Goal: Task Accomplishment & Management: Use online tool/utility

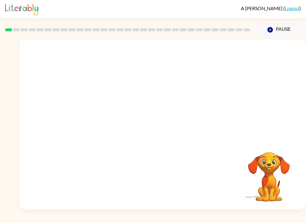
click at [143, 94] on video "Your browser must support playing .mp4 files to use Literably. Please try using…" at bounding box center [162, 89] width 286 height 100
click at [164, 132] on icon "button" at bounding box center [162, 127] width 10 height 10
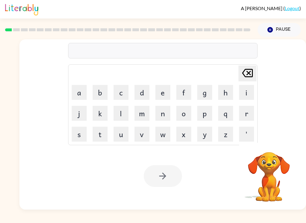
click at [96, 88] on button "b" at bounding box center [100, 92] width 15 height 15
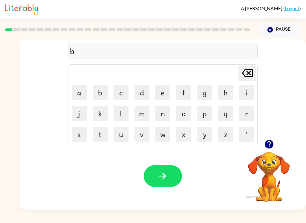
click at [188, 111] on button "o" at bounding box center [183, 113] width 15 height 15
click at [249, 117] on button "r" at bounding box center [246, 113] width 15 height 15
click at [141, 91] on button "d" at bounding box center [141, 92] width 15 height 15
click at [164, 91] on button "e" at bounding box center [162, 92] width 15 height 15
click at [246, 113] on button "r" at bounding box center [246, 113] width 15 height 15
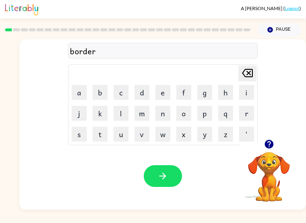
click at [168, 179] on button "button" at bounding box center [163, 176] width 38 height 22
click at [249, 116] on button "r" at bounding box center [246, 113] width 15 height 15
click at [180, 117] on button "o" at bounding box center [183, 113] width 15 height 15
click at [162, 115] on button "n" at bounding box center [162, 113] width 15 height 15
click at [140, 87] on button "d" at bounding box center [141, 92] width 15 height 15
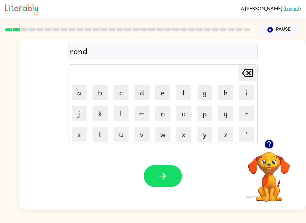
click at [248, 73] on icon "[PERSON_NAME] last character input" at bounding box center [247, 73] width 14 height 14
click at [246, 75] on icon "[PERSON_NAME] last character input" at bounding box center [247, 73] width 14 height 14
click at [122, 132] on button "u" at bounding box center [120, 134] width 15 height 15
click at [165, 107] on button "n" at bounding box center [162, 113] width 15 height 15
click at [145, 90] on button "d" at bounding box center [141, 92] width 15 height 15
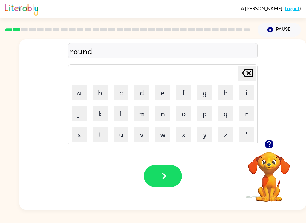
click at [168, 166] on button "button" at bounding box center [163, 176] width 38 height 22
click at [143, 117] on button "m" at bounding box center [141, 113] width 15 height 15
click at [246, 90] on button "i" at bounding box center [246, 92] width 15 height 15
click at [226, 92] on button "h" at bounding box center [225, 92] width 15 height 15
click at [246, 73] on icon "[PERSON_NAME] last character input" at bounding box center [247, 73] width 14 height 14
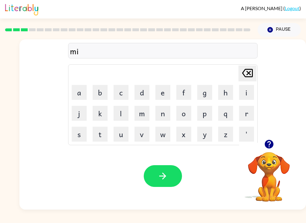
click at [81, 134] on button "s" at bounding box center [79, 134] width 15 height 15
click at [225, 91] on button "h" at bounding box center [225, 92] width 15 height 15
click at [246, 91] on button "i" at bounding box center [246, 92] width 15 height 15
click at [167, 114] on button "n" at bounding box center [162, 113] width 15 height 15
click at [165, 115] on button "n" at bounding box center [162, 113] width 15 height 15
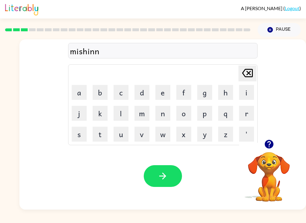
click at [248, 67] on icon "[PERSON_NAME] last character input" at bounding box center [247, 73] width 14 height 14
click at [159, 89] on button "e" at bounding box center [162, 92] width 15 height 15
click at [79, 55] on div "mishine" at bounding box center [163, 51] width 186 height 13
click at [252, 73] on icon "[PERSON_NAME] last character input" at bounding box center [247, 73] width 14 height 14
click at [252, 72] on icon "[PERSON_NAME] last character input" at bounding box center [247, 73] width 14 height 14
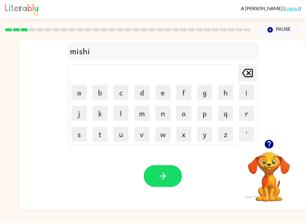
click at [246, 75] on icon "[PERSON_NAME] last character input" at bounding box center [247, 73] width 14 height 14
click at [240, 79] on icon "[PERSON_NAME] last character input" at bounding box center [247, 73] width 14 height 14
click at [238, 81] on button "[PERSON_NAME] last character input" at bounding box center [247, 74] width 18 height 16
click at [163, 92] on button "e" at bounding box center [162, 92] width 15 height 15
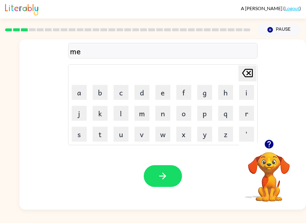
click at [246, 95] on button "i" at bounding box center [246, 92] width 15 height 15
click at [81, 135] on button "s" at bounding box center [79, 134] width 15 height 15
click at [255, 76] on button "[PERSON_NAME] last character input" at bounding box center [247, 74] width 18 height 16
click at [255, 75] on button "[PERSON_NAME] last character input" at bounding box center [247, 74] width 18 height 16
click at [255, 71] on button "[PERSON_NAME] last character input" at bounding box center [247, 74] width 18 height 16
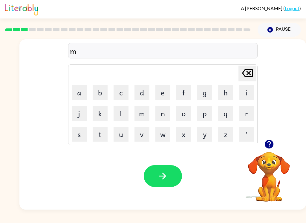
click at [247, 96] on button "i" at bounding box center [246, 92] width 15 height 15
click at [78, 138] on button "s" at bounding box center [79, 134] width 15 height 15
click at [222, 97] on button "h" at bounding box center [225, 92] width 15 height 15
click at [164, 91] on button "e" at bounding box center [162, 92] width 15 height 15
click at [168, 119] on button "n" at bounding box center [162, 113] width 15 height 15
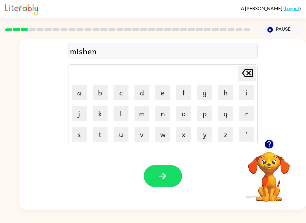
click at [167, 87] on button "e" at bounding box center [162, 92] width 15 height 15
click at [246, 73] on icon "[PERSON_NAME] last character input" at bounding box center [247, 73] width 14 height 14
click at [241, 79] on icon "[PERSON_NAME] last character input" at bounding box center [247, 73] width 14 height 14
click at [241, 77] on icon "[PERSON_NAME] last character input" at bounding box center [247, 73] width 14 height 14
click at [232, 91] on button "h" at bounding box center [225, 92] width 15 height 15
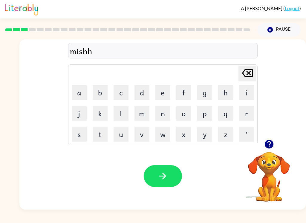
click at [249, 71] on icon "[PERSON_NAME] last character input" at bounding box center [247, 73] width 14 height 14
click at [160, 91] on button "e" at bounding box center [162, 92] width 15 height 15
click at [168, 109] on button "n" at bounding box center [162, 113] width 15 height 15
click at [169, 85] on button "e" at bounding box center [162, 92] width 15 height 15
click at [167, 179] on icon "button" at bounding box center [162, 176] width 10 height 10
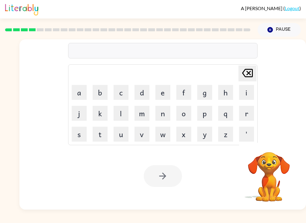
click at [213, 216] on div "A [PERSON_NAME] ( Logout ) Pause Pause Delete Delete last character input a b c…" at bounding box center [153, 111] width 306 height 223
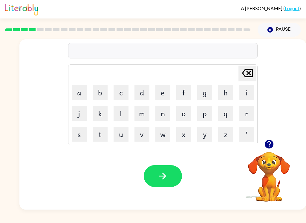
click at [246, 116] on button "r" at bounding box center [246, 113] width 15 height 15
click at [247, 73] on icon at bounding box center [247, 73] width 11 height 8
click at [101, 128] on button "t" at bounding box center [100, 134] width 15 height 15
click at [246, 108] on button "r" at bounding box center [246, 113] width 15 height 15
click at [81, 93] on button "a" at bounding box center [79, 92] width 15 height 15
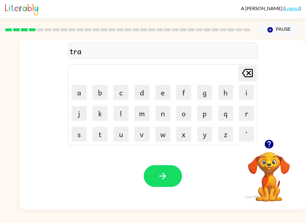
click at [248, 92] on button "i" at bounding box center [246, 92] width 15 height 15
click at [161, 112] on button "n" at bounding box center [162, 113] width 15 height 15
click at [162, 176] on icon "button" at bounding box center [162, 176] width 10 height 10
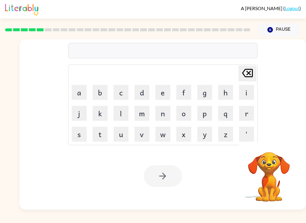
click at [135, 93] on button "d" at bounding box center [141, 92] width 15 height 15
click at [159, 88] on button "e" at bounding box center [162, 92] width 15 height 15
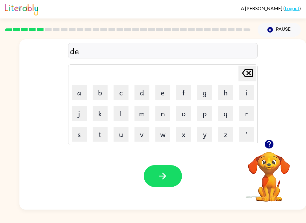
click at [187, 89] on button "f" at bounding box center [183, 92] width 15 height 15
click at [169, 91] on button "e" at bounding box center [162, 92] width 15 height 15
click at [164, 112] on button "n" at bounding box center [162, 113] width 15 height 15
click at [124, 94] on button "c" at bounding box center [120, 92] width 15 height 15
click at [159, 92] on button "e" at bounding box center [162, 92] width 15 height 15
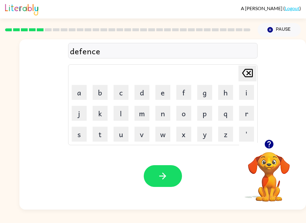
click at [140, 136] on button "v" at bounding box center [141, 134] width 15 height 15
click at [158, 86] on button "e" at bounding box center [162, 92] width 15 height 15
click at [160, 176] on icon "button" at bounding box center [162, 176] width 10 height 10
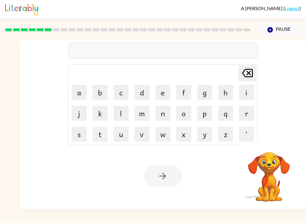
click at [146, 132] on button "v" at bounding box center [141, 134] width 15 height 15
click at [84, 93] on button "a" at bounding box center [79, 92] width 15 height 15
click at [123, 94] on button "c" at bounding box center [120, 92] width 15 height 15
click at [81, 92] on button "a" at bounding box center [79, 92] width 15 height 15
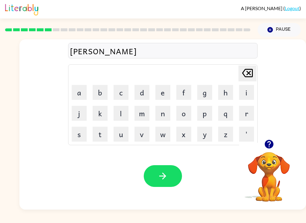
click at [101, 136] on button "t" at bounding box center [100, 134] width 15 height 15
click at [247, 92] on button "i" at bounding box center [246, 92] width 15 height 15
click at [185, 112] on button "o" at bounding box center [183, 113] width 15 height 15
click at [169, 113] on button "n" at bounding box center [162, 113] width 15 height 15
click at [162, 178] on icon "button" at bounding box center [162, 176] width 10 height 10
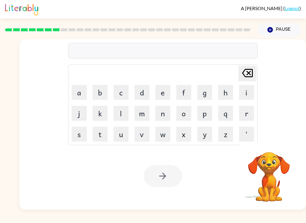
click at [202, 111] on button "p" at bounding box center [204, 113] width 15 height 15
click at [119, 137] on button "u" at bounding box center [120, 134] width 15 height 15
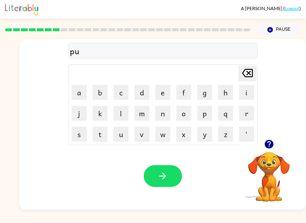
click at [141, 93] on button "d" at bounding box center [141, 92] width 15 height 15
click at [119, 117] on button "l" at bounding box center [120, 113] width 15 height 15
click at [169, 93] on button "e" at bounding box center [162, 92] width 15 height 15
click at [162, 182] on button "button" at bounding box center [163, 176] width 38 height 22
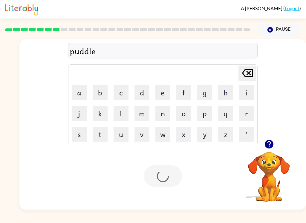
click at [162, 182] on div at bounding box center [163, 176] width 38 height 22
click at [160, 180] on div at bounding box center [163, 176] width 38 height 22
click at [142, 117] on button "m" at bounding box center [141, 113] width 15 height 15
click at [243, 88] on button "i" at bounding box center [246, 92] width 15 height 15
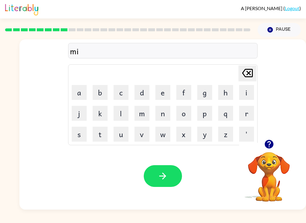
click at [243, 115] on button "r" at bounding box center [246, 113] width 15 height 15
click at [246, 91] on button "i" at bounding box center [246, 92] width 15 height 15
click at [123, 93] on button "c" at bounding box center [120, 92] width 15 height 15
click at [122, 119] on button "l" at bounding box center [120, 113] width 15 height 15
click at [162, 96] on button "e" at bounding box center [162, 92] width 15 height 15
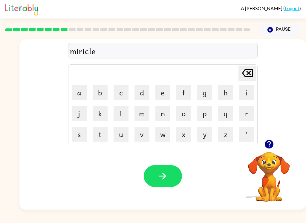
click at [161, 176] on icon "button" at bounding box center [162, 176] width 10 height 10
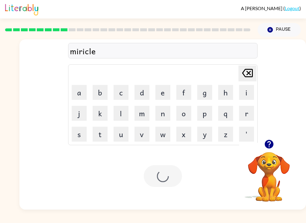
click at [160, 176] on div at bounding box center [163, 176] width 38 height 22
click at [160, 181] on div at bounding box center [163, 176] width 38 height 22
click at [141, 121] on button "m" at bounding box center [141, 113] width 15 height 15
click at [247, 89] on button "i" at bounding box center [246, 92] width 15 height 15
click at [135, 91] on button "d" at bounding box center [141, 92] width 15 height 15
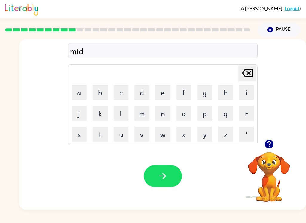
click at [143, 111] on button "m" at bounding box center [141, 113] width 15 height 15
click at [186, 110] on button "o" at bounding box center [183, 113] width 15 height 15
click at [248, 119] on button "r" at bounding box center [246, 113] width 15 height 15
click at [162, 120] on button "n" at bounding box center [162, 113] width 15 height 15
click at [247, 92] on button "i" at bounding box center [246, 92] width 15 height 15
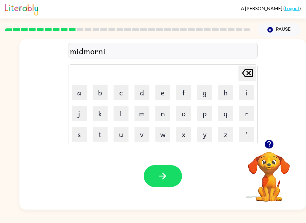
click at [162, 117] on button "n" at bounding box center [162, 113] width 15 height 15
click at [199, 97] on button "g" at bounding box center [204, 92] width 15 height 15
click at [166, 172] on icon "button" at bounding box center [162, 176] width 10 height 10
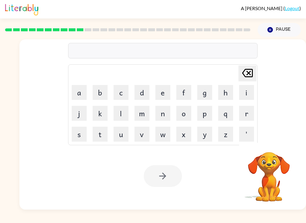
click at [142, 96] on button "d" at bounding box center [141, 92] width 15 height 15
click at [246, 91] on button "i" at bounding box center [246, 92] width 15 height 15
click at [78, 134] on button "s" at bounding box center [79, 134] width 15 height 15
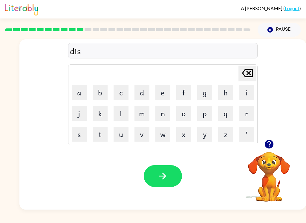
click at [106, 131] on button "t" at bounding box center [100, 134] width 15 height 15
click at [245, 121] on button "r" at bounding box center [246, 113] width 15 height 15
click at [119, 138] on button "u" at bounding box center [120, 134] width 15 height 15
click at [79, 135] on button "s" at bounding box center [79, 134] width 15 height 15
click at [100, 137] on button "t" at bounding box center [100, 134] width 15 height 15
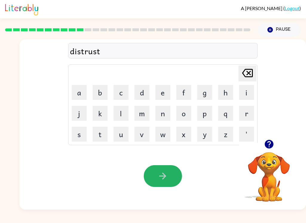
click at [159, 176] on icon "button" at bounding box center [162, 176] width 10 height 10
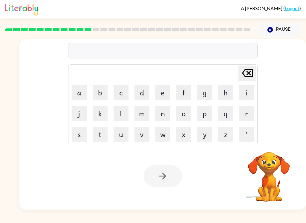
click at [243, 118] on button "r" at bounding box center [246, 113] width 15 height 15
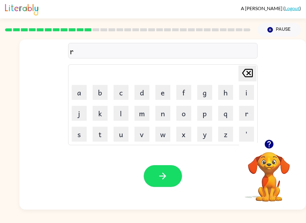
click at [190, 109] on button "o" at bounding box center [183, 113] width 15 height 15
click at [79, 97] on button "a" at bounding box center [79, 92] width 15 height 15
click at [136, 91] on button "d" at bounding box center [141, 92] width 15 height 15
click at [164, 175] on icon "button" at bounding box center [162, 176] width 7 height 7
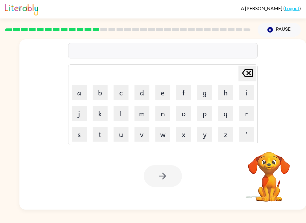
click at [120, 136] on button "u" at bounding box center [120, 134] width 15 height 15
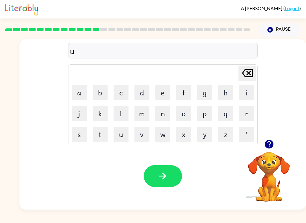
click at [205, 111] on button "p" at bounding box center [204, 113] width 15 height 15
click at [198, 99] on button "g" at bounding box center [204, 92] width 15 height 15
click at [75, 91] on button "a" at bounding box center [79, 92] width 15 height 15
click at [144, 88] on button "d" at bounding box center [141, 92] width 15 height 15
click at [156, 96] on button "e" at bounding box center [162, 92] width 15 height 15
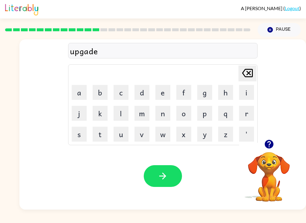
click at [244, 76] on icon "[PERSON_NAME] last character input" at bounding box center [247, 73] width 14 height 14
click at [243, 73] on icon "[PERSON_NAME] last character input" at bounding box center [247, 73] width 14 height 14
click at [240, 77] on icon "[PERSON_NAME] last character input" at bounding box center [247, 73] width 14 height 14
click at [246, 116] on button "r" at bounding box center [246, 113] width 15 height 15
click at [78, 95] on button "a" at bounding box center [79, 92] width 15 height 15
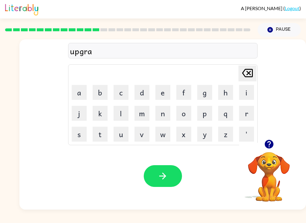
click at [135, 90] on button "d" at bounding box center [141, 92] width 15 height 15
click at [158, 86] on button "e" at bounding box center [162, 92] width 15 height 15
click at [153, 176] on button "button" at bounding box center [163, 176] width 38 height 22
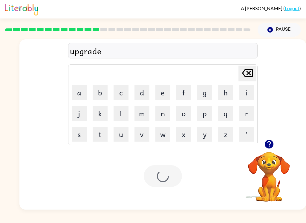
click at [162, 177] on div at bounding box center [163, 176] width 38 height 22
click at [148, 116] on button "m" at bounding box center [141, 113] width 15 height 15
click at [86, 96] on button "a" at bounding box center [79, 92] width 15 height 15
click at [159, 116] on button "n" at bounding box center [162, 113] width 15 height 15
click at [161, 91] on button "e" at bounding box center [162, 92] width 15 height 15
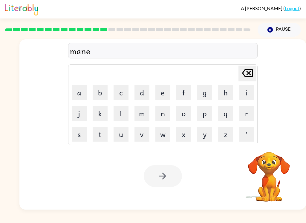
click at [161, 91] on button "e" at bounding box center [162, 92] width 15 height 15
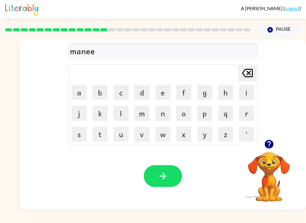
click at [249, 74] on icon "[PERSON_NAME] last character input" at bounding box center [247, 73] width 14 height 14
click at [249, 69] on icon "[PERSON_NAME] last character input" at bounding box center [247, 73] width 14 height 14
click at [251, 66] on icon "[PERSON_NAME] last character input" at bounding box center [247, 73] width 14 height 14
click at [139, 88] on button "d" at bounding box center [141, 92] width 15 height 15
click at [164, 116] on button "n" at bounding box center [162, 113] width 15 height 15
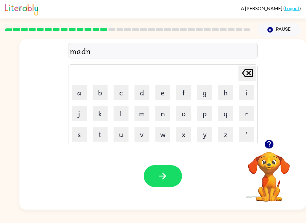
click at [162, 91] on button "e" at bounding box center [162, 92] width 15 height 15
click at [163, 93] on button "e" at bounding box center [162, 92] width 15 height 15
click at [249, 75] on icon at bounding box center [247, 73] width 11 height 8
click at [82, 131] on button "s" at bounding box center [79, 134] width 15 height 15
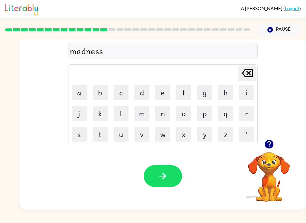
click at [163, 174] on icon "button" at bounding box center [162, 176] width 10 height 10
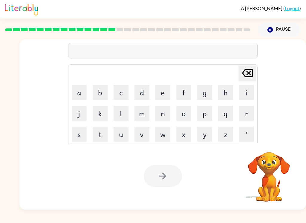
click at [104, 96] on button "b" at bounding box center [100, 92] width 15 height 15
click at [183, 116] on button "o" at bounding box center [183, 113] width 15 height 15
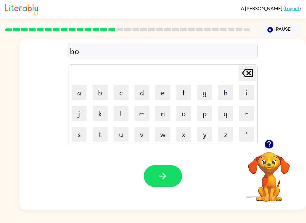
click at [165, 116] on button "n" at bounding box center [162, 113] width 15 height 15
click at [125, 138] on button "u" at bounding box center [120, 134] width 15 height 15
click at [85, 137] on button "s" at bounding box center [79, 134] width 15 height 15
click at [157, 171] on button "button" at bounding box center [163, 176] width 38 height 22
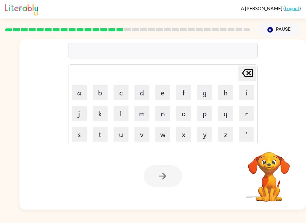
click at [82, 138] on button "s" at bounding box center [79, 134] width 15 height 15
click at [165, 136] on button "w" at bounding box center [162, 134] width 15 height 15
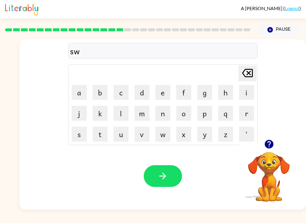
click at [77, 92] on button "a" at bounding box center [79, 92] width 15 height 15
click at [241, 114] on button "r" at bounding box center [246, 113] width 15 height 15
click at [77, 89] on button "a" at bounding box center [79, 92] width 15 height 15
click at [144, 114] on button "m" at bounding box center [141, 113] width 15 height 15
click at [250, 69] on icon "[PERSON_NAME] last character input" at bounding box center [247, 73] width 14 height 14
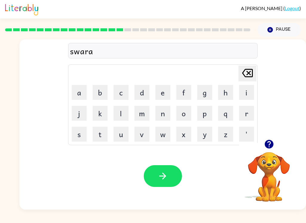
click at [251, 66] on icon "[PERSON_NAME] last character input" at bounding box center [247, 73] width 14 height 14
click at [142, 119] on button "m" at bounding box center [141, 113] width 15 height 15
click at [169, 173] on button "button" at bounding box center [163, 176] width 38 height 22
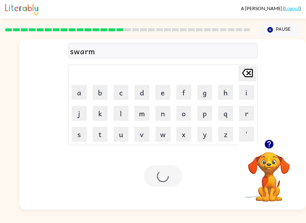
click at [169, 172] on div at bounding box center [163, 176] width 38 height 22
click at [249, 112] on button "r" at bounding box center [246, 113] width 15 height 15
click at [79, 85] on button "a" at bounding box center [79, 92] width 15 height 15
click at [142, 113] on button "m" at bounding box center [141, 113] width 15 height 15
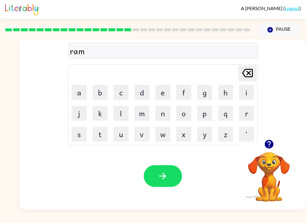
click at [165, 181] on icon "button" at bounding box center [162, 176] width 10 height 10
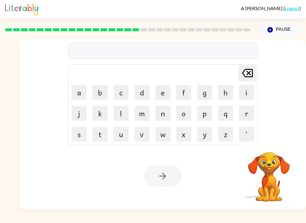
click at [101, 92] on button "b" at bounding box center [100, 92] width 15 height 15
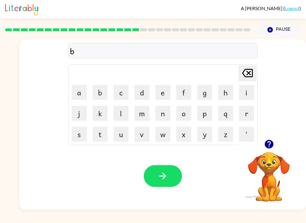
click at [260, 112] on div "b [PERSON_NAME] last character input a b c d e f g h i j k l m n o p q r s t u …" at bounding box center [162, 89] width 286 height 100
click at [248, 112] on button "r" at bounding box center [246, 113] width 15 height 15
click at [249, 94] on button "i" at bounding box center [246, 92] width 15 height 15
click at [148, 115] on button "m" at bounding box center [141, 113] width 15 height 15
click at [248, 89] on button "i" at bounding box center [246, 92] width 15 height 15
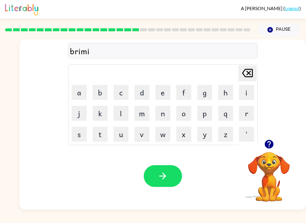
click at [166, 113] on button "n" at bounding box center [162, 113] width 15 height 15
click at [201, 96] on button "g" at bounding box center [204, 92] width 15 height 15
click at [169, 179] on button "button" at bounding box center [163, 176] width 38 height 22
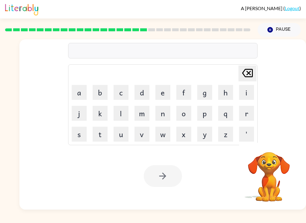
click at [254, 113] on button "r" at bounding box center [246, 113] width 15 height 15
click at [249, 95] on button "i" at bounding box center [246, 92] width 15 height 15
click at [77, 135] on button "s" at bounding box center [79, 134] width 15 height 15
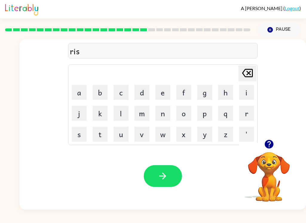
click at [104, 112] on button "k" at bounding box center [100, 113] width 15 height 15
click at [249, 92] on button "i" at bounding box center [246, 92] width 15 height 15
click at [167, 89] on button "e" at bounding box center [162, 92] width 15 height 15
click at [83, 136] on button "s" at bounding box center [79, 134] width 15 height 15
click at [106, 139] on button "t" at bounding box center [100, 134] width 15 height 15
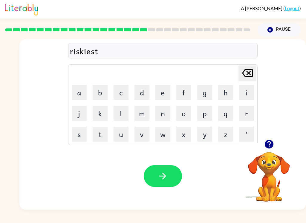
click at [159, 174] on icon "button" at bounding box center [162, 176] width 10 height 10
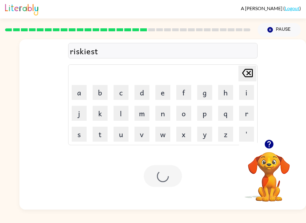
click at [153, 180] on div at bounding box center [163, 176] width 38 height 22
click at [79, 93] on button "a" at bounding box center [79, 92] width 15 height 15
click at [245, 112] on button "r" at bounding box center [246, 113] width 15 height 15
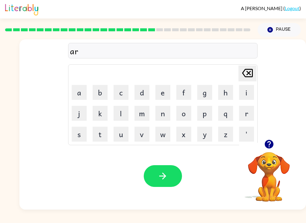
click at [116, 90] on button "c" at bounding box center [120, 92] width 15 height 15
click at [224, 93] on button "h" at bounding box center [225, 92] width 15 height 15
click at [160, 137] on button "w" at bounding box center [162, 134] width 15 height 15
click at [73, 89] on button "a" at bounding box center [79, 92] width 15 height 15
click at [210, 134] on button "y" at bounding box center [204, 134] width 15 height 15
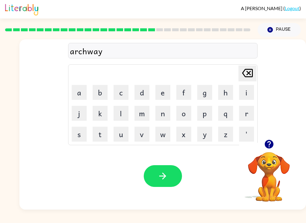
click at [165, 174] on icon "button" at bounding box center [162, 176] width 10 height 10
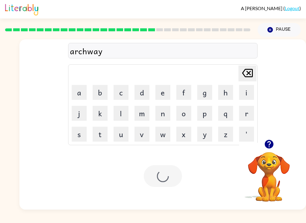
click at [165, 173] on div at bounding box center [163, 176] width 38 height 22
click at [166, 185] on div at bounding box center [163, 176] width 38 height 22
click at [185, 92] on button "f" at bounding box center [183, 92] width 15 height 15
click at [178, 113] on button "o" at bounding box center [183, 113] width 15 height 15
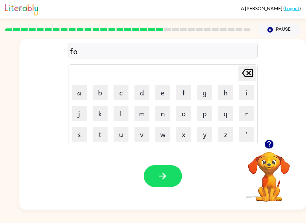
click at [133, 103] on td "m" at bounding box center [142, 113] width 20 height 20
click at [121, 114] on button "l" at bounding box center [120, 113] width 15 height 15
click at [185, 117] on button "o" at bounding box center [183, 113] width 15 height 15
click at [168, 139] on button "w" at bounding box center [162, 134] width 15 height 15
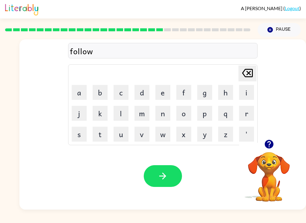
click at [160, 90] on button "e" at bounding box center [162, 92] width 15 height 15
click at [141, 89] on button "d" at bounding box center [141, 92] width 15 height 15
click at [163, 178] on icon "button" at bounding box center [162, 176] width 10 height 10
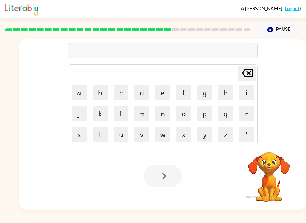
click at [125, 95] on button "c" at bounding box center [120, 92] width 15 height 15
click at [165, 90] on button "e" at bounding box center [162, 92] width 15 height 15
click at [169, 117] on button "n" at bounding box center [162, 113] width 15 height 15
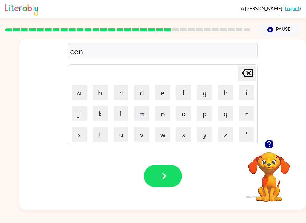
click at [102, 142] on button "t" at bounding box center [100, 134] width 15 height 15
click at [246, 95] on button "i" at bounding box center [246, 92] width 15 height 15
click at [205, 120] on button "p" at bounding box center [204, 113] width 15 height 15
click at [159, 94] on button "e" at bounding box center [162, 92] width 15 height 15
click at [150, 85] on td "d" at bounding box center [142, 92] width 20 height 20
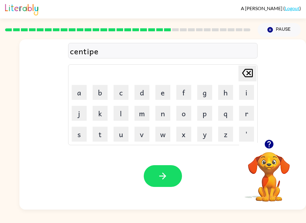
click at [137, 93] on button "d" at bounding box center [141, 92] width 15 height 15
click at [163, 91] on button "e" at bounding box center [162, 92] width 15 height 15
click at [156, 167] on button "button" at bounding box center [163, 176] width 38 height 22
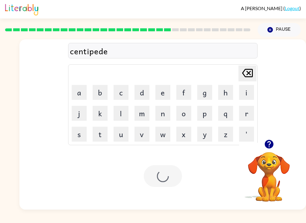
click at [160, 173] on div at bounding box center [163, 176] width 38 height 22
click at [78, 139] on button "s" at bounding box center [79, 134] width 15 height 15
click at [103, 132] on button "t" at bounding box center [100, 134] width 15 height 15
click at [77, 90] on button "a" at bounding box center [79, 92] width 15 height 15
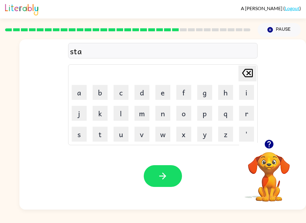
click at [244, 94] on button "i" at bounding box center [246, 92] width 15 height 15
click at [165, 110] on button "n" at bounding box center [162, 113] width 15 height 15
click at [243, 71] on icon "[PERSON_NAME] last character input" at bounding box center [247, 73] width 14 height 14
click at [240, 77] on icon "[PERSON_NAME] last character input" at bounding box center [247, 73] width 14 height 14
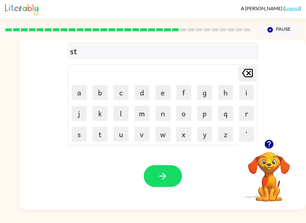
click at [243, 78] on icon "[PERSON_NAME] last character input" at bounding box center [247, 73] width 14 height 14
click at [100, 136] on button "t" at bounding box center [100, 134] width 15 height 15
click at [81, 137] on button "s" at bounding box center [79, 134] width 15 height 15
click at [95, 134] on button "t" at bounding box center [100, 134] width 15 height 15
click at [76, 90] on button "a" at bounding box center [79, 92] width 15 height 15
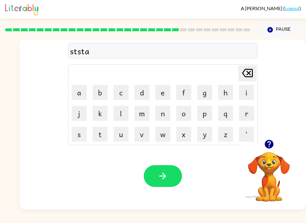
click at [245, 95] on button "i" at bounding box center [246, 92] width 15 height 15
click at [165, 115] on button "n" at bounding box center [162, 113] width 15 height 15
click at [167, 171] on button "button" at bounding box center [163, 176] width 38 height 22
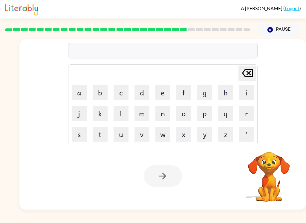
click at [181, 99] on button "f" at bounding box center [183, 92] width 15 height 15
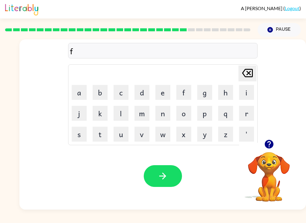
click at [188, 113] on button "o" at bounding box center [183, 113] width 15 height 15
click at [239, 121] on button "r" at bounding box center [246, 113] width 15 height 15
click at [161, 140] on button "w" at bounding box center [162, 134] width 15 height 15
click at [81, 99] on button "a" at bounding box center [79, 92] width 15 height 15
click at [248, 112] on button "r" at bounding box center [246, 113] width 15 height 15
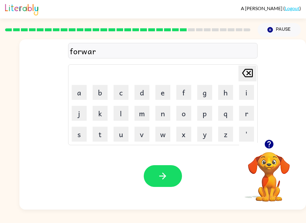
click at [137, 94] on button "d" at bounding box center [141, 92] width 15 height 15
click at [166, 179] on icon "button" at bounding box center [162, 176] width 10 height 10
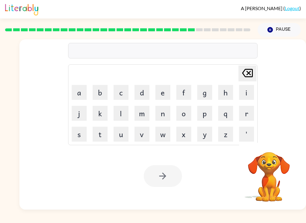
click at [254, 113] on button "r" at bounding box center [246, 113] width 15 height 15
click at [165, 90] on button "e" at bounding box center [162, 92] width 15 height 15
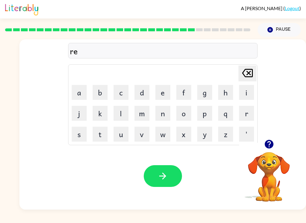
click at [122, 114] on button "l" at bounding box center [120, 113] width 15 height 15
click at [78, 93] on button "a" at bounding box center [79, 92] width 15 height 15
click at [102, 137] on button "t" at bounding box center [100, 134] width 15 height 15
click at [75, 93] on button "a" at bounding box center [79, 92] width 15 height 15
click at [141, 92] on button "d" at bounding box center [141, 92] width 15 height 15
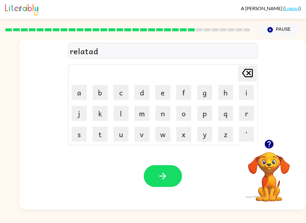
click at [167, 90] on button "e" at bounding box center [162, 92] width 15 height 15
click at [169, 175] on button "button" at bounding box center [163, 176] width 38 height 22
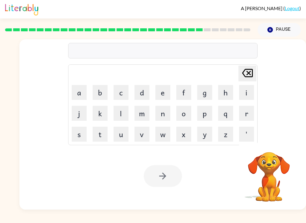
click at [207, 95] on button "g" at bounding box center [204, 92] width 15 height 15
click at [180, 113] on button "o" at bounding box center [183, 113] width 15 height 15
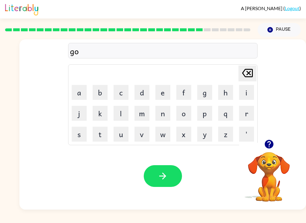
click at [99, 87] on button "b" at bounding box center [100, 92] width 15 height 15
click at [119, 110] on button "l" at bounding box center [120, 113] width 15 height 15
click at [246, 87] on button "i" at bounding box center [246, 92] width 15 height 15
click at [246, 88] on button "i" at bounding box center [246, 92] width 15 height 15
click at [246, 73] on icon at bounding box center [247, 73] width 11 height 8
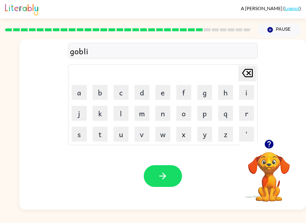
click at [166, 113] on button "n" at bounding box center [162, 113] width 15 height 15
click at [168, 185] on button "button" at bounding box center [163, 176] width 38 height 22
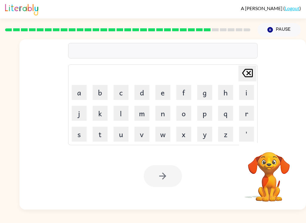
click at [119, 115] on button "l" at bounding box center [120, 113] width 15 height 15
click at [119, 134] on button "u" at bounding box center [120, 134] width 15 height 15
click at [143, 111] on button "m" at bounding box center [141, 113] width 15 height 15
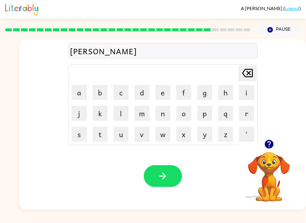
click at [100, 98] on button "b" at bounding box center [100, 92] width 15 height 15
click at [160, 95] on button "e" at bounding box center [162, 92] width 15 height 15
click at [247, 119] on button "r" at bounding box center [246, 113] width 15 height 15
click at [76, 112] on button "j" at bounding box center [79, 113] width 15 height 15
click at [76, 98] on button "a" at bounding box center [79, 92] width 15 height 15
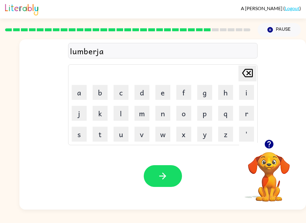
click at [118, 91] on button "c" at bounding box center [120, 92] width 15 height 15
click at [103, 107] on button "k" at bounding box center [100, 113] width 15 height 15
click at [171, 159] on div "Your browser must support playing .mp4 files to use Literably. Please try using…" at bounding box center [162, 176] width 286 height 67
click at [174, 172] on button "button" at bounding box center [163, 176] width 38 height 22
click at [247, 90] on button "i" at bounding box center [246, 92] width 15 height 15
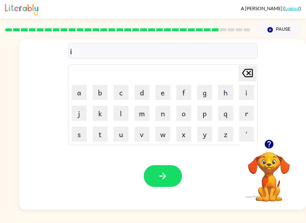
click at [250, 75] on icon at bounding box center [247, 73] width 11 height 8
click at [211, 116] on button "p" at bounding box center [204, 113] width 15 height 15
click at [247, 96] on button "i" at bounding box center [246, 92] width 15 height 15
click at [164, 90] on button "e" at bounding box center [162, 92] width 15 height 15
click at [77, 141] on button "s" at bounding box center [79, 134] width 15 height 15
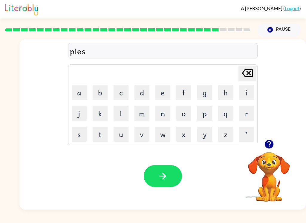
click at [170, 86] on button "e" at bounding box center [162, 92] width 15 height 15
click at [251, 80] on icon "[PERSON_NAME] last character input" at bounding box center [247, 73] width 14 height 14
click at [248, 116] on button "r" at bounding box center [246, 113] width 15 height 15
click at [79, 133] on button "s" at bounding box center [79, 134] width 15 height 15
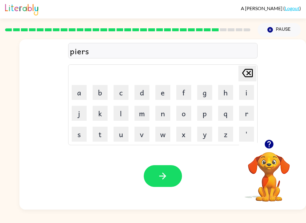
click at [161, 94] on button "e" at bounding box center [162, 92] width 15 height 15
click at [168, 183] on button "button" at bounding box center [163, 176] width 38 height 22
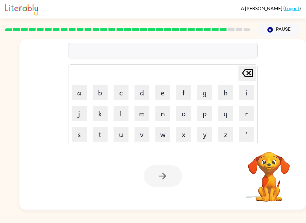
click at [185, 93] on button "f" at bounding box center [183, 92] width 15 height 15
click at [248, 67] on icon "[PERSON_NAME] last character input" at bounding box center [247, 73] width 14 height 14
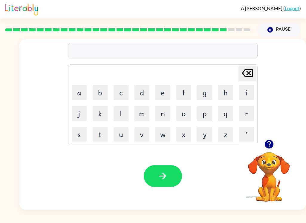
click at [99, 136] on button "t" at bounding box center [100, 134] width 15 height 15
click at [228, 91] on button "h" at bounding box center [225, 92] width 15 height 15
click at [246, 90] on button "i" at bounding box center [246, 92] width 15 height 15
click at [162, 117] on button "n" at bounding box center [162, 113] width 15 height 15
click at [175, 179] on button "button" at bounding box center [163, 176] width 38 height 22
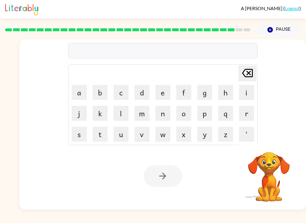
click at [72, 139] on button "s" at bounding box center [79, 134] width 15 height 15
click at [250, 87] on button "i" at bounding box center [246, 92] width 15 height 15
click at [119, 114] on button "l" at bounding box center [120, 113] width 15 height 15
click at [147, 134] on button "v" at bounding box center [141, 134] width 15 height 15
click at [168, 91] on button "e" at bounding box center [162, 92] width 15 height 15
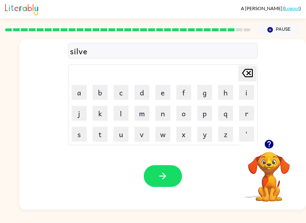
click at [247, 120] on button "r" at bounding box center [246, 113] width 15 height 15
click at [161, 134] on button "w" at bounding box center [162, 134] width 15 height 15
click at [75, 89] on button "a" at bounding box center [79, 92] width 15 height 15
click at [251, 111] on button "r" at bounding box center [246, 113] width 15 height 15
click at [158, 94] on button "e" at bounding box center [162, 92] width 15 height 15
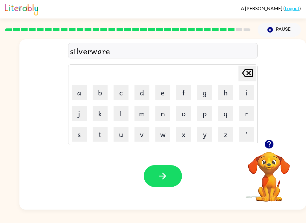
click at [168, 174] on button "button" at bounding box center [163, 176] width 38 height 22
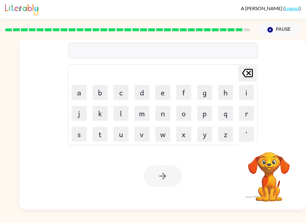
click at [123, 136] on button "u" at bounding box center [120, 134] width 15 height 15
click at [163, 120] on button "n" at bounding box center [162, 113] width 15 height 15
click at [81, 94] on button "a" at bounding box center [79, 92] width 15 height 15
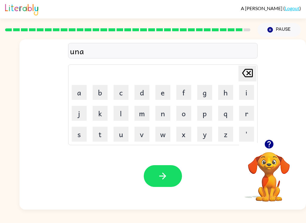
click at [184, 91] on button "f" at bounding box center [183, 92] width 15 height 15
click at [255, 106] on td "r" at bounding box center [246, 113] width 20 height 20
click at [246, 114] on button "r" at bounding box center [246, 113] width 15 height 15
click at [78, 93] on button "a" at bounding box center [79, 92] width 15 height 15
click at [249, 91] on button "i" at bounding box center [246, 92] width 15 height 15
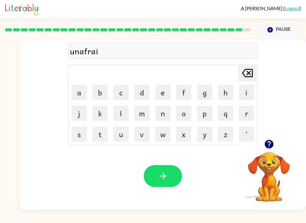
click at [141, 98] on button "d" at bounding box center [141, 92] width 15 height 15
click at [167, 178] on icon "button" at bounding box center [162, 176] width 10 height 10
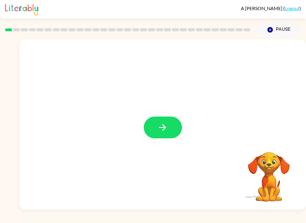
click at [174, 123] on button "button" at bounding box center [163, 128] width 38 height 22
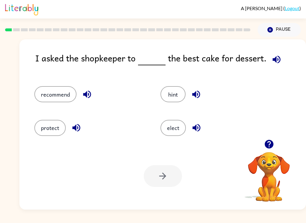
click at [170, 132] on button "elect" at bounding box center [172, 128] width 25 height 16
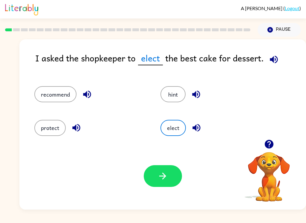
click at [61, 96] on button "recommend" at bounding box center [55, 94] width 42 height 16
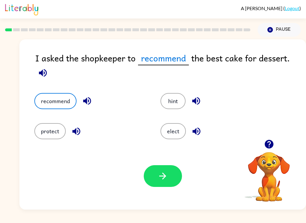
click at [174, 179] on button "button" at bounding box center [163, 176] width 38 height 22
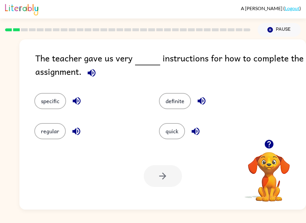
click at [58, 103] on button "specific" at bounding box center [50, 101] width 32 height 16
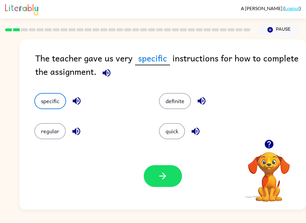
click at [165, 177] on icon "button" at bounding box center [162, 176] width 7 height 7
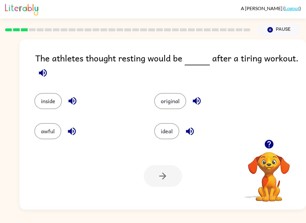
click at [173, 136] on button "ideal" at bounding box center [166, 131] width 25 height 16
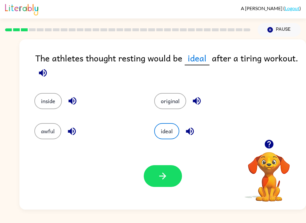
click at [162, 177] on icon "button" at bounding box center [162, 176] width 10 height 10
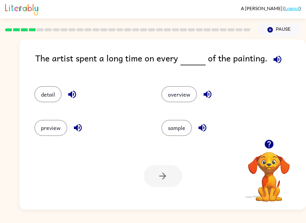
click at [43, 95] on button "detail" at bounding box center [47, 94] width 27 height 16
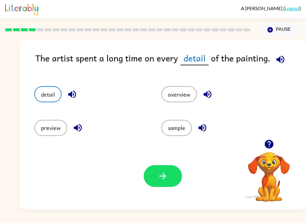
click at [172, 181] on button "button" at bounding box center [163, 176] width 38 height 22
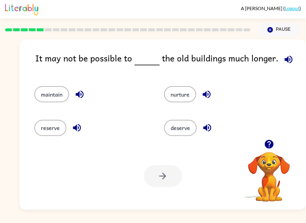
click at [62, 91] on button "maintain" at bounding box center [51, 94] width 35 height 16
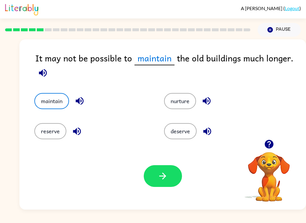
click at [164, 177] on icon "button" at bounding box center [162, 176] width 10 height 10
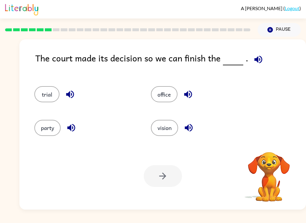
click at [48, 97] on button "trial" at bounding box center [46, 94] width 25 height 16
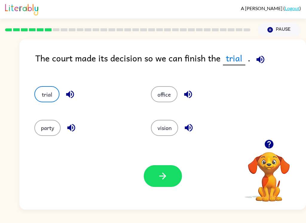
click at [169, 174] on button "button" at bounding box center [163, 176] width 38 height 22
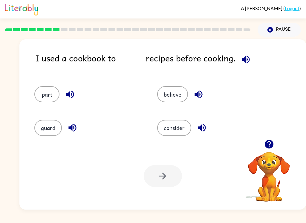
click at [171, 136] on button "consider" at bounding box center [174, 128] width 34 height 16
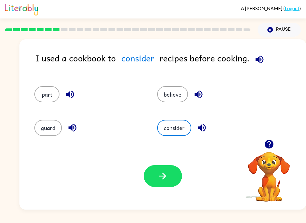
click at [163, 182] on icon "button" at bounding box center [162, 176] width 10 height 10
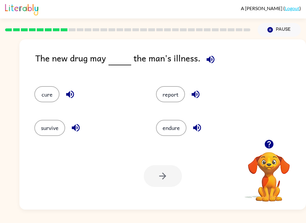
click at [48, 92] on button "cure" at bounding box center [46, 94] width 25 height 16
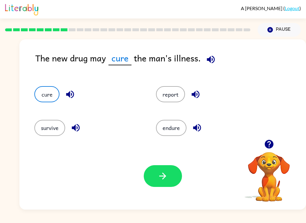
click at [164, 172] on icon "button" at bounding box center [162, 176] width 10 height 10
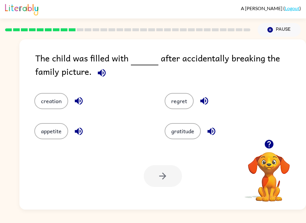
click at [181, 109] on button "regret" at bounding box center [179, 101] width 29 height 16
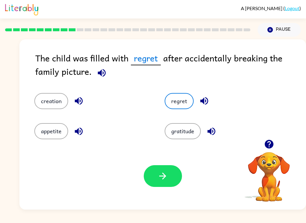
click at [152, 181] on button "button" at bounding box center [163, 176] width 38 height 22
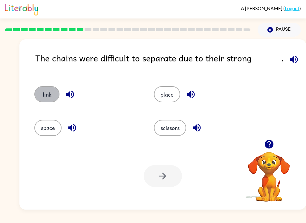
click at [40, 90] on button "link" at bounding box center [46, 94] width 25 height 16
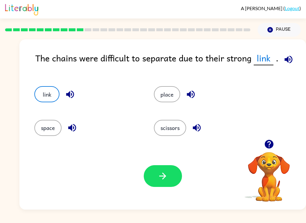
click at [156, 180] on button "button" at bounding box center [163, 176] width 38 height 22
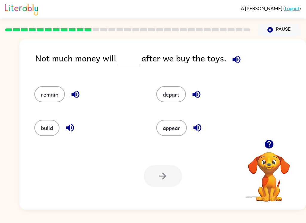
click at [55, 102] on button "remain" at bounding box center [49, 94] width 30 height 16
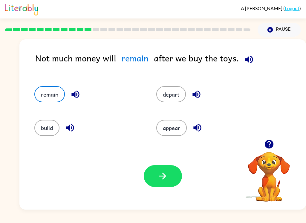
click at [158, 159] on div "Your browser must support playing .mp4 files to use Literably. Please try using…" at bounding box center [162, 176] width 286 height 67
click at [169, 166] on button "button" at bounding box center [163, 176] width 38 height 22
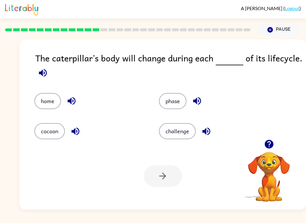
click at [186, 104] on button "phase" at bounding box center [172, 101] width 27 height 16
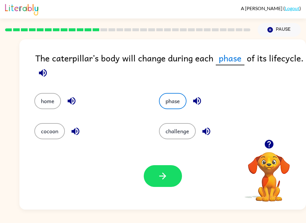
click at [162, 176] on icon "button" at bounding box center [162, 176] width 10 height 10
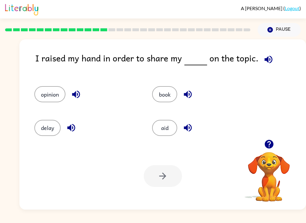
click at [57, 95] on button "opinion" at bounding box center [49, 94] width 31 height 16
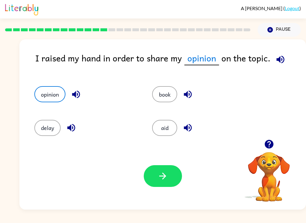
click at [170, 181] on button "button" at bounding box center [163, 176] width 38 height 22
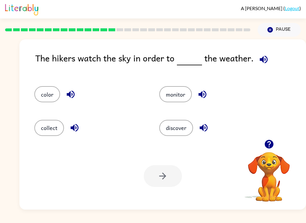
click at [183, 87] on button "monitor" at bounding box center [175, 94] width 33 height 16
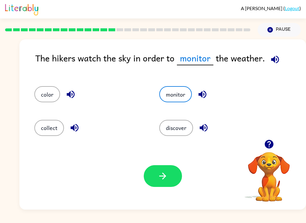
click at [154, 179] on button "button" at bounding box center [163, 176] width 38 height 22
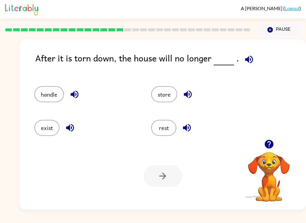
click at [49, 128] on button "exist" at bounding box center [46, 128] width 25 height 16
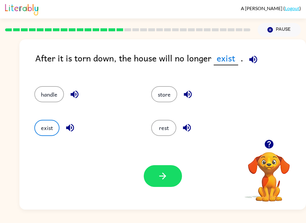
click at [169, 174] on button "button" at bounding box center [163, 176] width 38 height 22
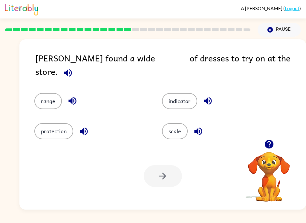
click at [48, 102] on button "range" at bounding box center [47, 101] width 27 height 16
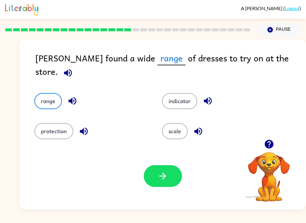
click at [157, 174] on icon "button" at bounding box center [162, 176] width 10 height 10
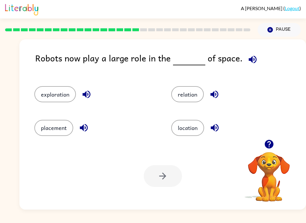
click at [46, 95] on button "exploration" at bounding box center [55, 94] width 42 height 16
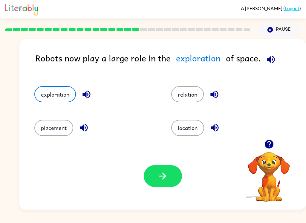
click at [154, 167] on button "button" at bounding box center [163, 176] width 38 height 22
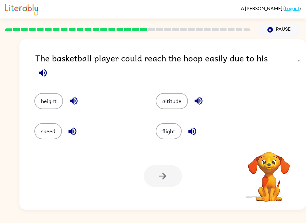
click at [56, 102] on button "height" at bounding box center [48, 101] width 29 height 16
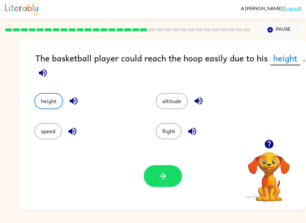
click at [163, 183] on button "button" at bounding box center [163, 176] width 38 height 22
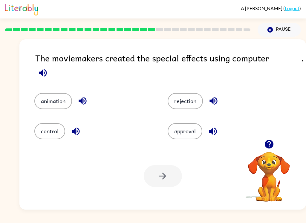
click at [45, 105] on button "animation" at bounding box center [53, 101] width 38 height 16
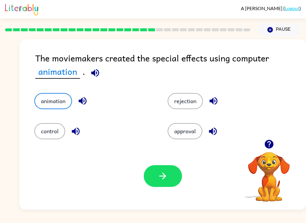
click at [167, 184] on button "button" at bounding box center [163, 176] width 38 height 22
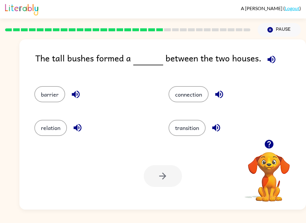
click at [44, 94] on button "barrier" at bounding box center [49, 94] width 31 height 16
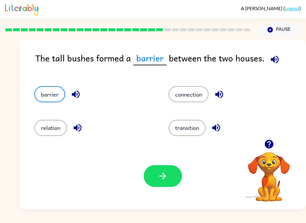
click at [155, 182] on button "button" at bounding box center [163, 176] width 38 height 22
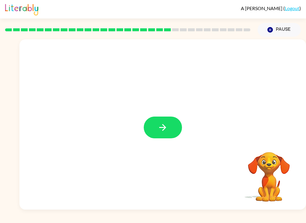
click at [172, 124] on button "button" at bounding box center [163, 128] width 38 height 22
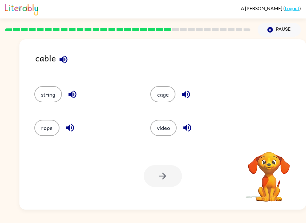
click at [53, 96] on button "string" at bounding box center [47, 94] width 27 height 16
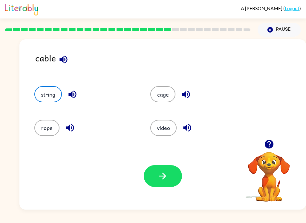
click at [43, 94] on button "string" at bounding box center [47, 94] width 27 height 16
click at [161, 175] on icon "button" at bounding box center [162, 176] width 10 height 10
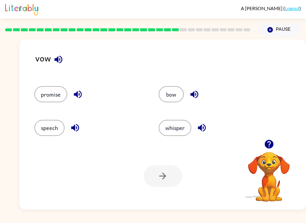
click at [50, 130] on button "speech" at bounding box center [49, 128] width 30 height 16
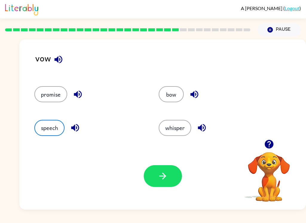
click at [170, 173] on button "button" at bounding box center [163, 176] width 38 height 22
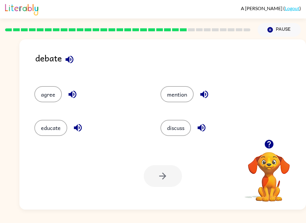
click at [177, 135] on button "discuss" at bounding box center [175, 128] width 30 height 16
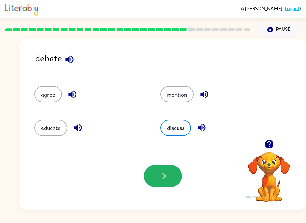
click at [163, 179] on icon "button" at bounding box center [162, 176] width 10 height 10
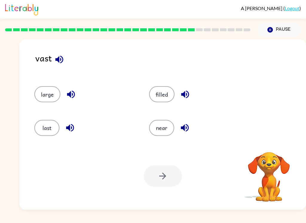
click at [51, 95] on button "large" at bounding box center [47, 94] width 26 height 16
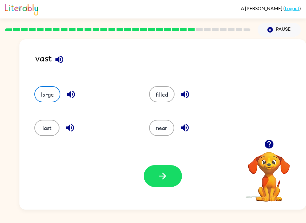
click at [174, 177] on button "button" at bounding box center [163, 176] width 38 height 22
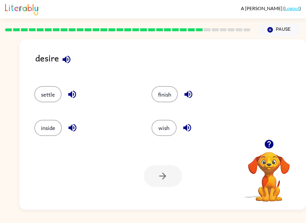
click at [165, 183] on div at bounding box center [163, 176] width 38 height 22
click at [169, 131] on button "wish" at bounding box center [163, 128] width 25 height 16
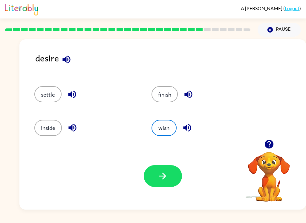
click at [171, 177] on button "button" at bounding box center [163, 176] width 38 height 22
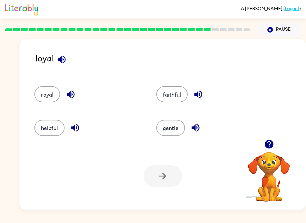
click at [54, 120] on button "helpful" at bounding box center [49, 128] width 30 height 16
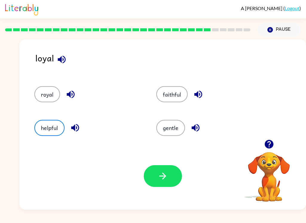
click at [54, 133] on button "helpful" at bounding box center [49, 128] width 30 height 16
click at [157, 169] on button "button" at bounding box center [163, 176] width 38 height 22
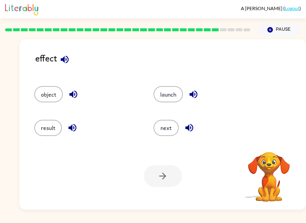
click at [42, 100] on button "object" at bounding box center [48, 94] width 28 height 16
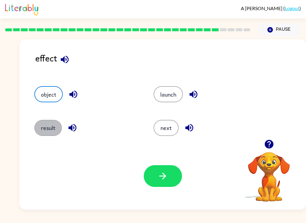
click at [43, 133] on button "result" at bounding box center [47, 128] width 27 height 16
click at [158, 179] on icon "button" at bounding box center [162, 176] width 10 height 10
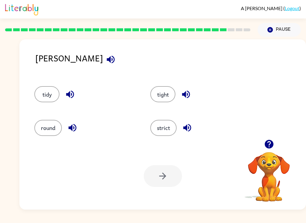
click at [176, 129] on button "strict" at bounding box center [163, 128] width 26 height 16
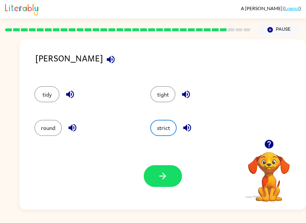
click at [178, 174] on button "button" at bounding box center [163, 176] width 38 height 22
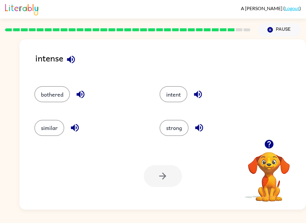
click at [179, 129] on button "strong" at bounding box center [173, 128] width 29 height 16
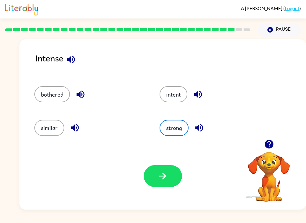
click at [162, 174] on icon "button" at bounding box center [162, 176] width 10 height 10
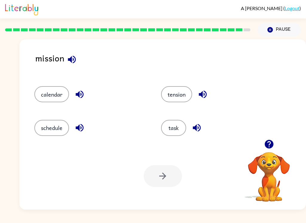
click at [164, 179] on div at bounding box center [163, 176] width 38 height 22
click at [159, 181] on div at bounding box center [163, 176] width 38 height 22
click at [185, 131] on button "task" at bounding box center [173, 128] width 25 height 16
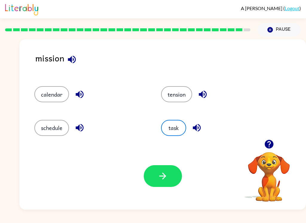
click at [165, 176] on icon "button" at bounding box center [162, 176] width 7 height 7
